Goal: Information Seeking & Learning: Learn about a topic

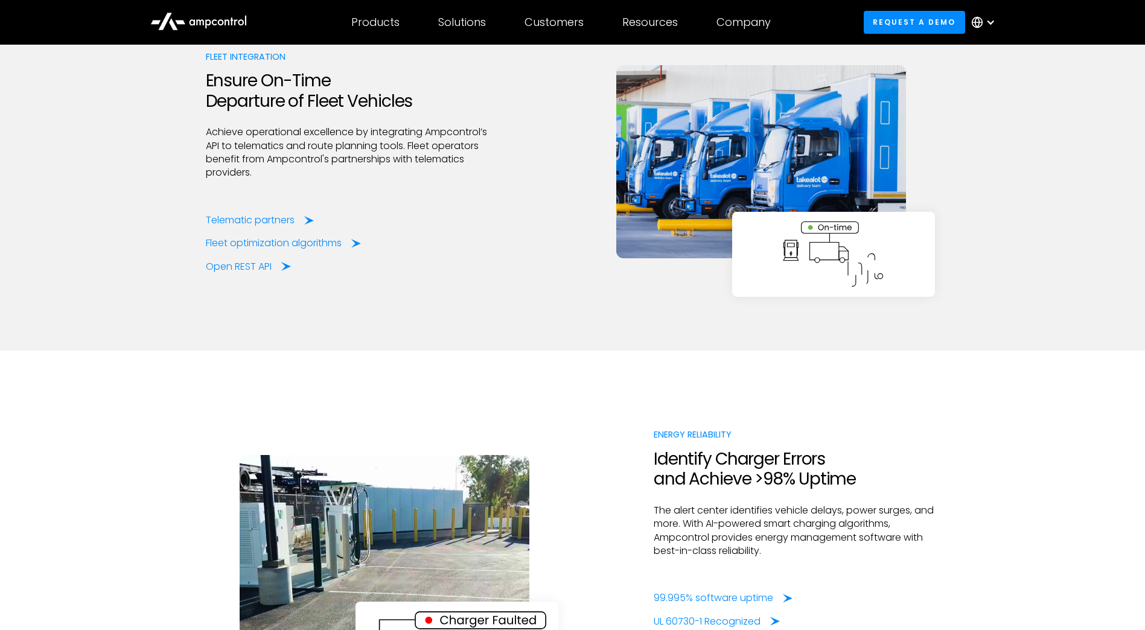
scroll to position [2557, 0]
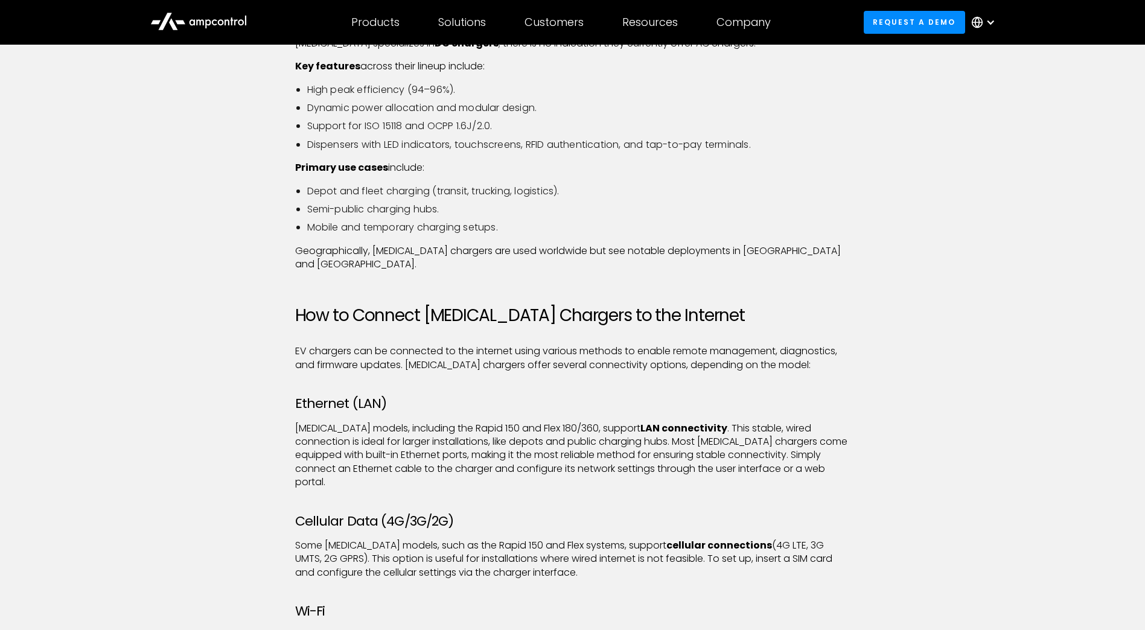
scroll to position [656, 0]
